Goal: Task Accomplishment & Management: Use online tool/utility

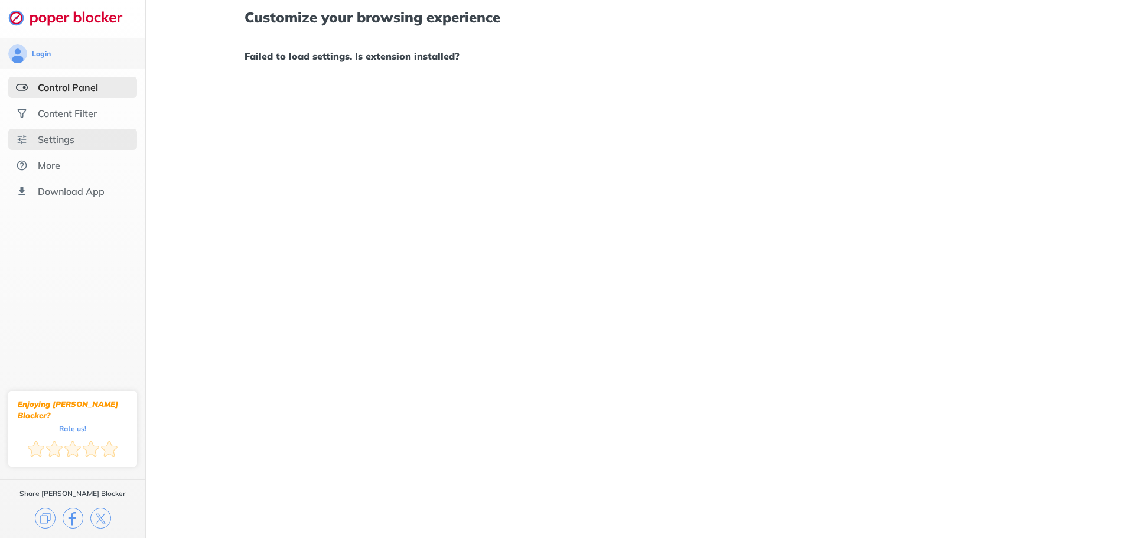
click at [64, 139] on div "Settings" at bounding box center [56, 140] width 37 height 12
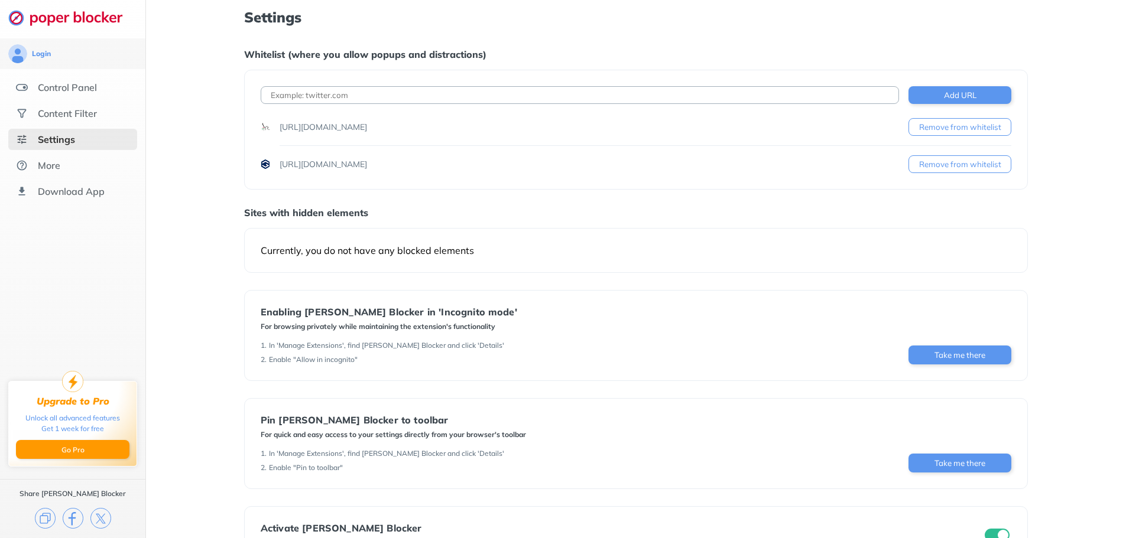
click at [423, 97] on input at bounding box center [580, 95] width 638 height 18
paste input "[URL][DOMAIN_NAME]"
type input "[URL][DOMAIN_NAME]"
click at [929, 90] on button "Add URL" at bounding box center [959, 95] width 103 height 18
